Goal: Task Accomplishment & Management: Manage account settings

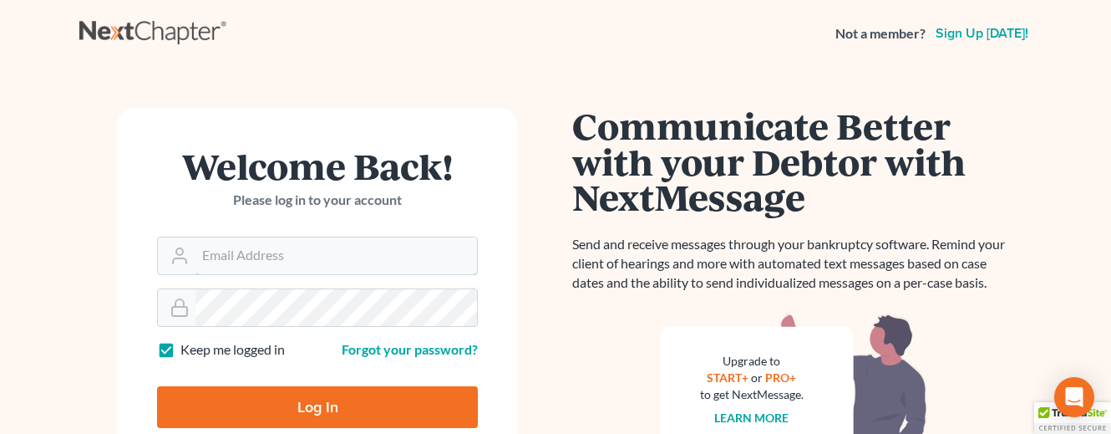
type input "[EMAIL_ADDRESS][DOMAIN_NAME]"
click at [337, 398] on input "Log In" at bounding box center [317, 407] width 321 height 42
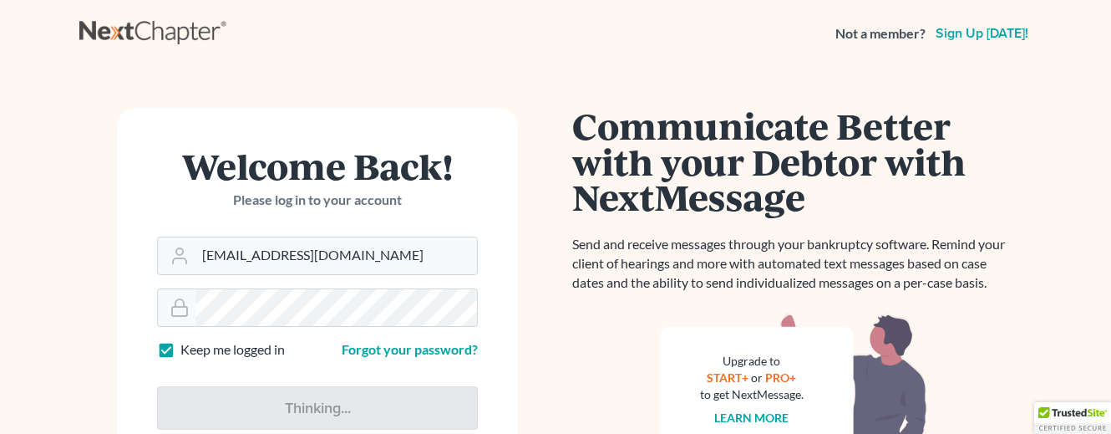
type input "Thinking..."
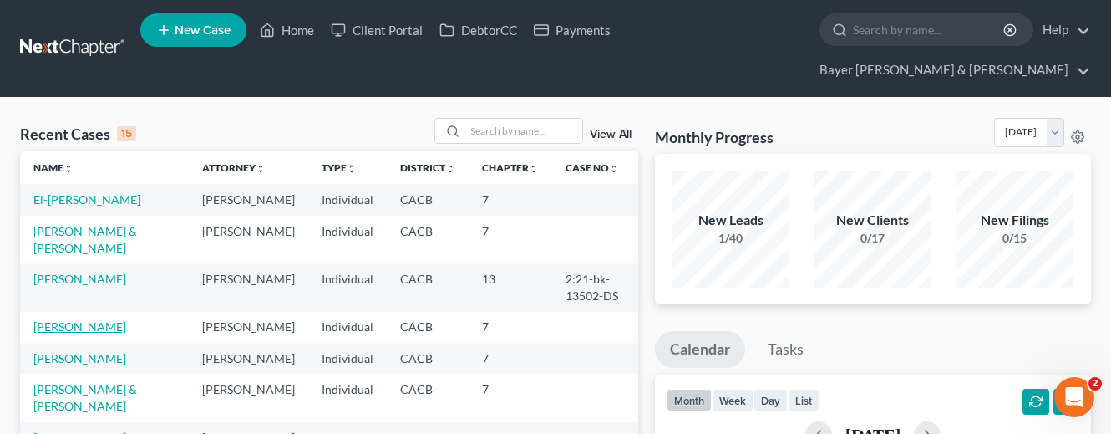
click at [74, 319] on link "[PERSON_NAME]" at bounding box center [79, 326] width 93 height 14
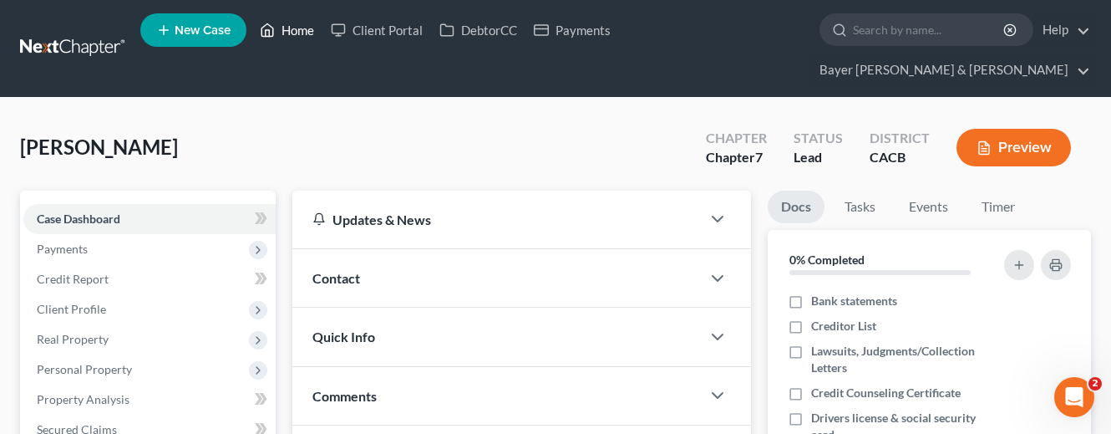
click at [297, 27] on link "Home" at bounding box center [286, 30] width 71 height 30
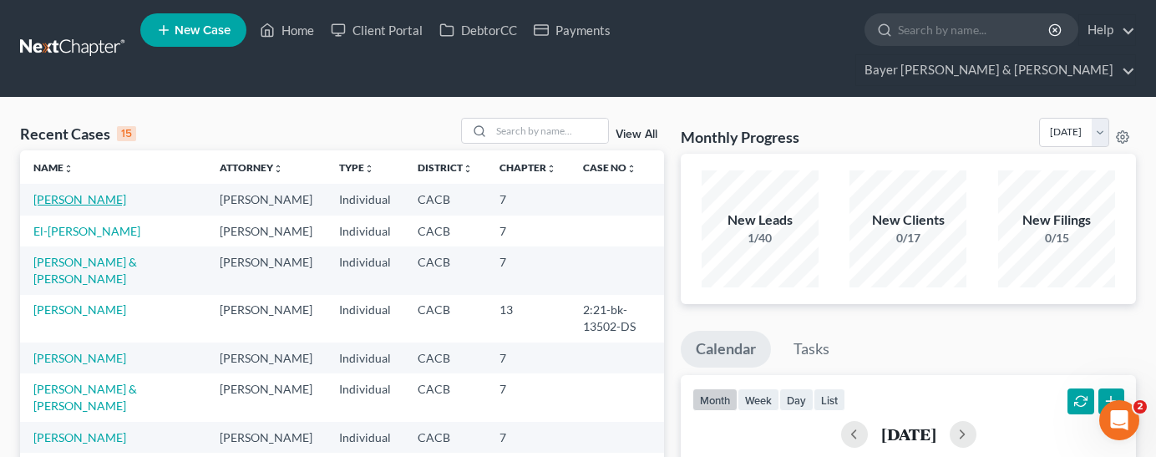
click at [104, 192] on link "[PERSON_NAME]" at bounding box center [79, 199] width 93 height 14
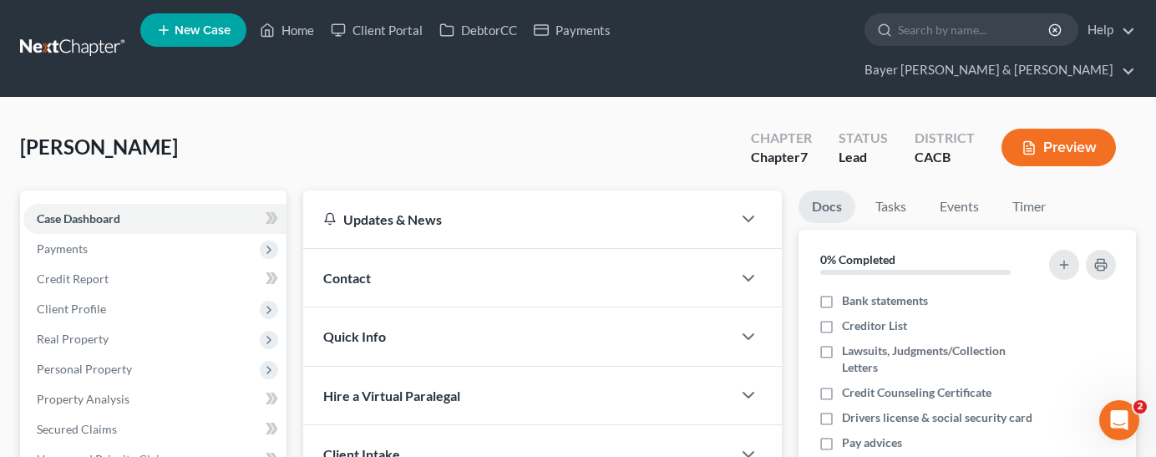
scroll to position [251, 0]
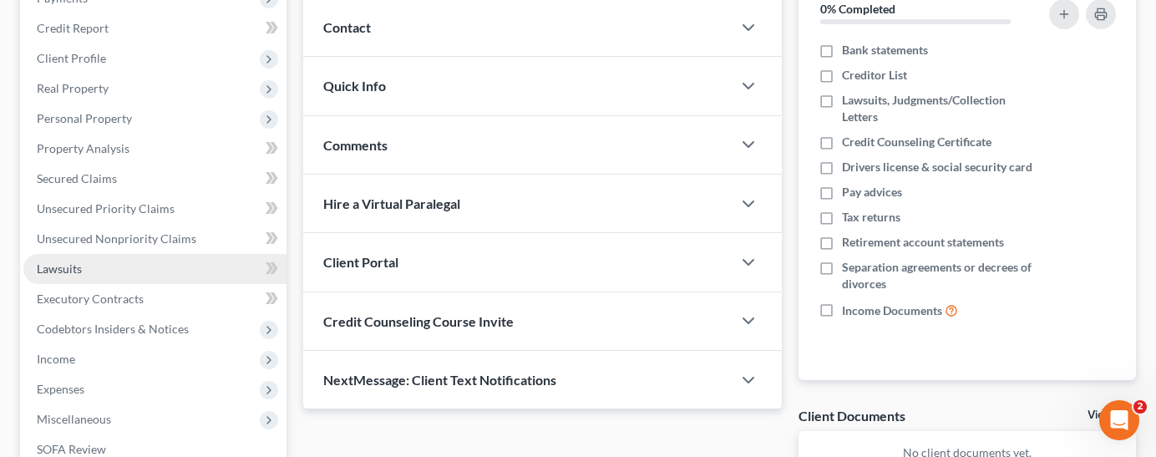
click at [146, 254] on link "Lawsuits" at bounding box center [154, 269] width 263 height 30
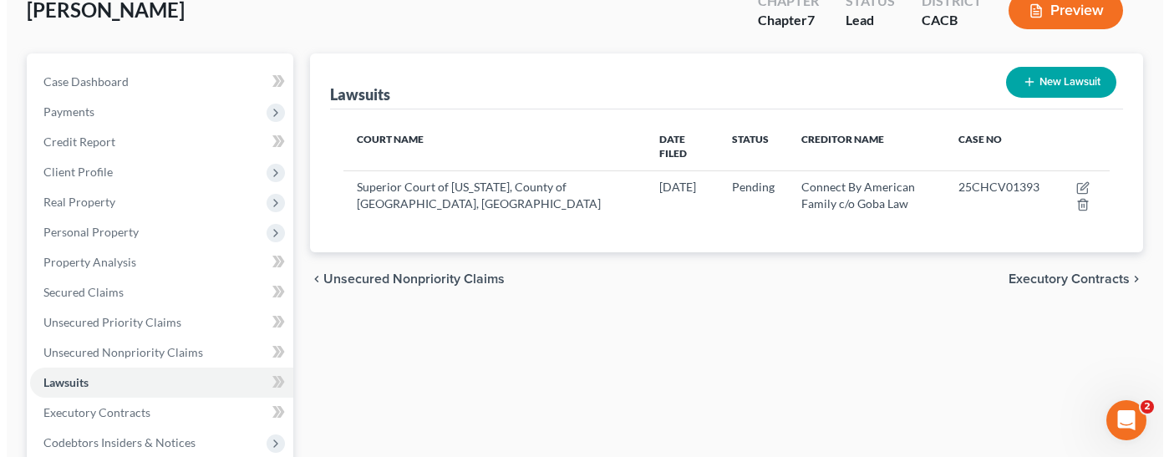
scroll to position [167, 0]
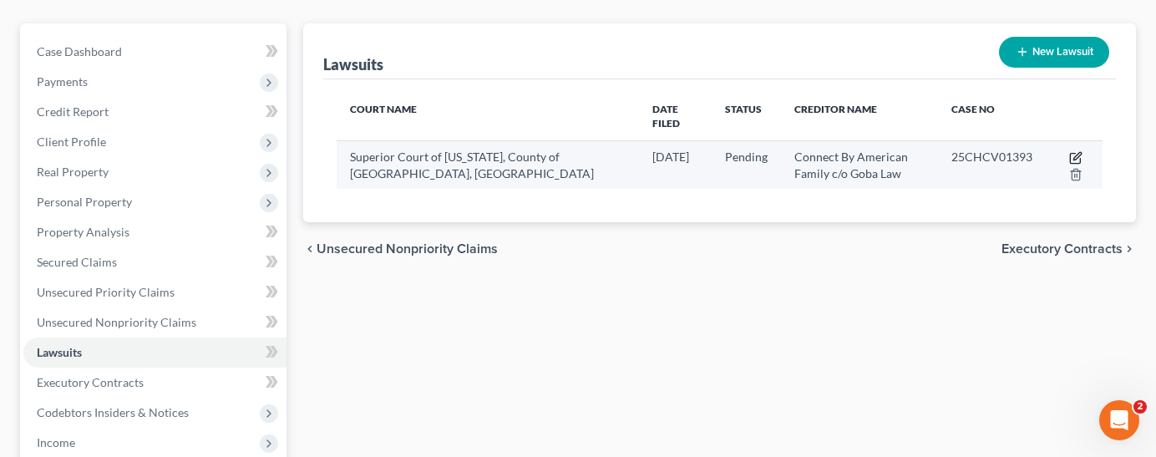
click at [1072, 154] on icon "button" at bounding box center [1075, 159] width 10 height 10
select select "4"
select select "0"
select select "4"
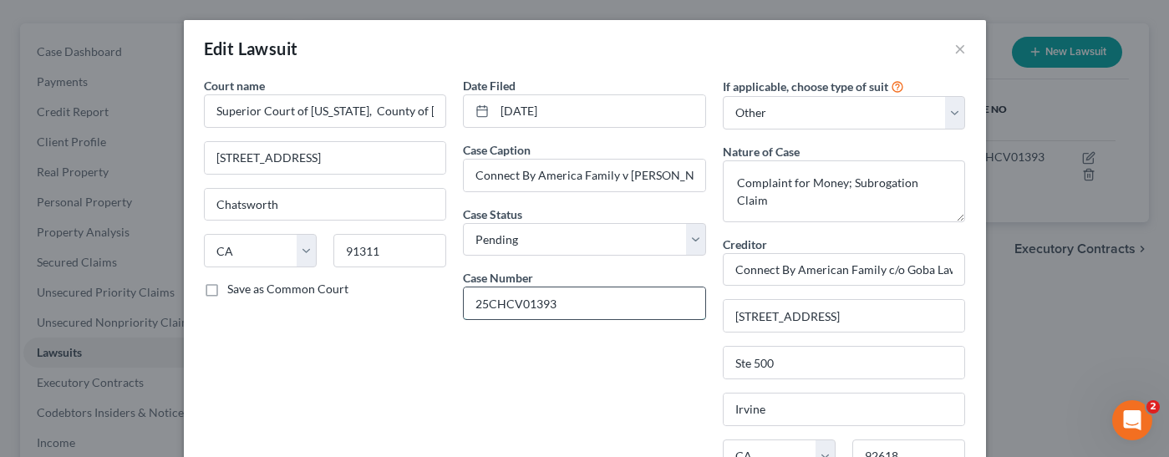
click at [585, 307] on input "25CHCV01393" at bounding box center [584, 303] width 241 height 32
click at [592, 332] on div "Date Filed [DATE] Case Caption Connect By America Family v [PERSON_NAME] Case S…" at bounding box center [584, 340] width 260 height 526
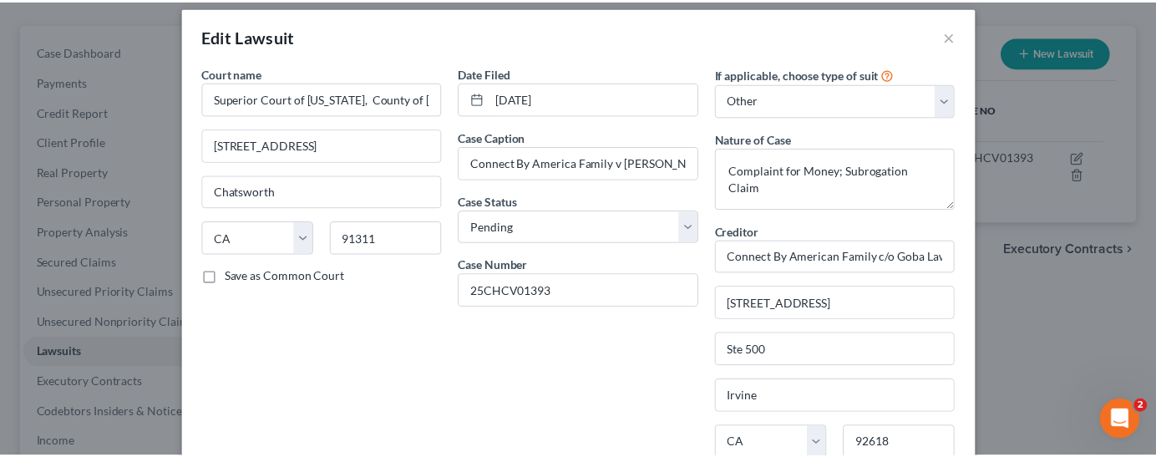
scroll to position [0, 0]
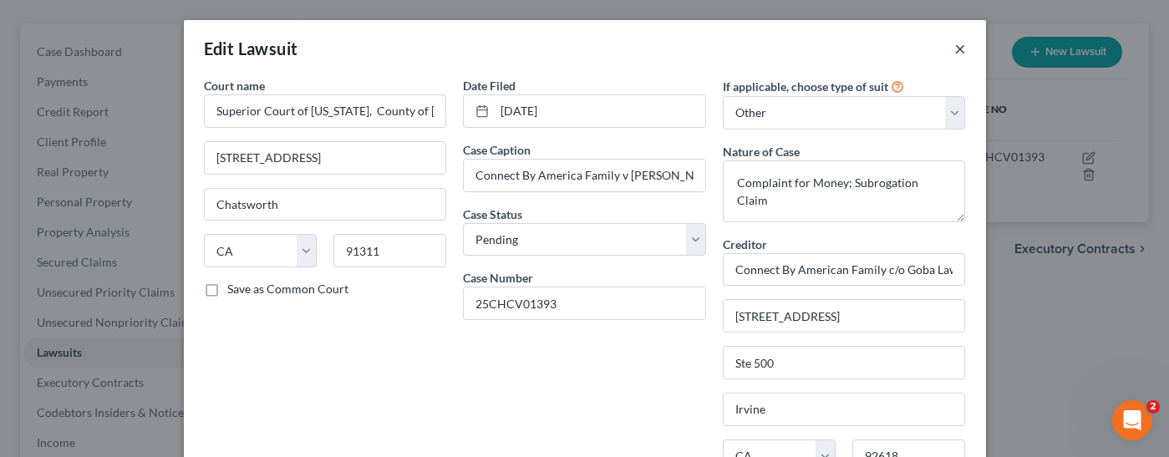
click at [954, 47] on button "×" at bounding box center [960, 48] width 12 height 20
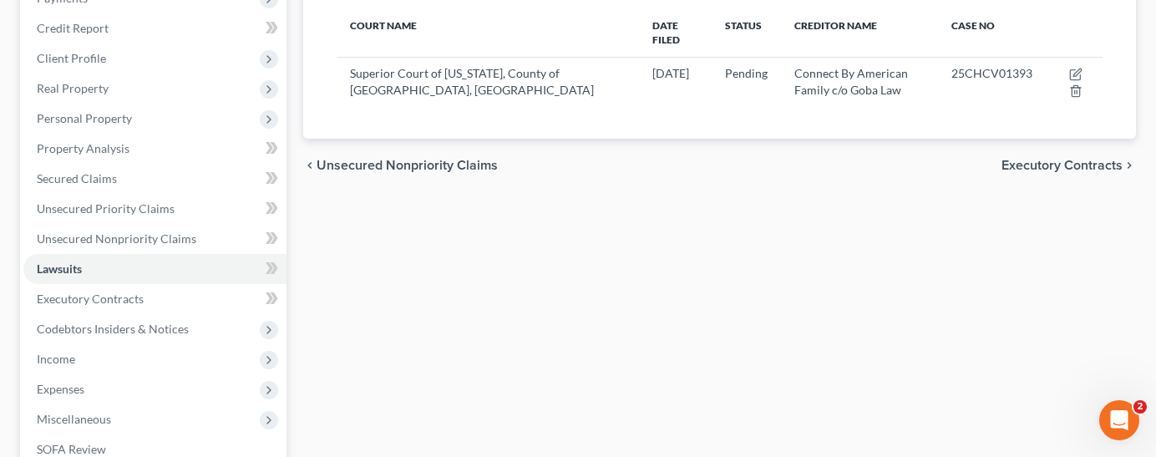
scroll to position [167, 0]
